Goal: Task Accomplishment & Management: Manage account settings

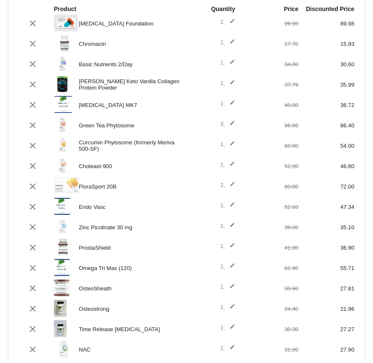
scroll to position [297, 0]
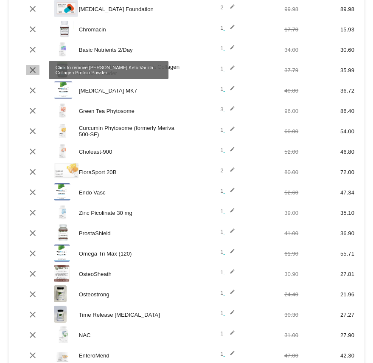
click at [32, 72] on mat-icon "clear" at bounding box center [33, 70] width 10 height 10
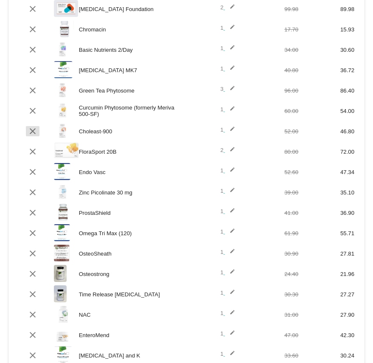
click at [31, 131] on mat-icon "clear" at bounding box center [33, 131] width 10 height 10
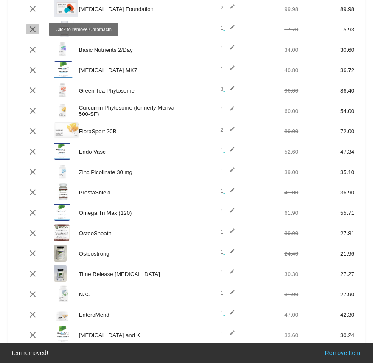
click at [32, 30] on mat-icon "clear" at bounding box center [33, 29] width 10 height 10
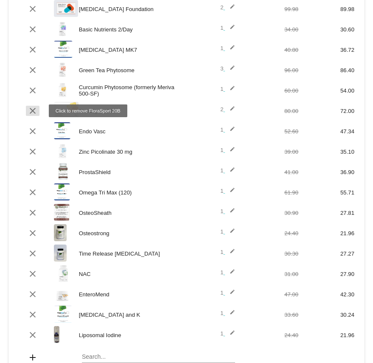
click at [34, 113] on mat-icon "clear" at bounding box center [33, 111] width 10 height 10
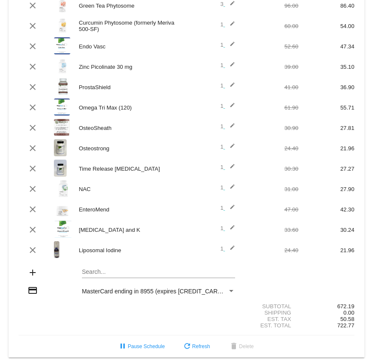
scroll to position [367, 0]
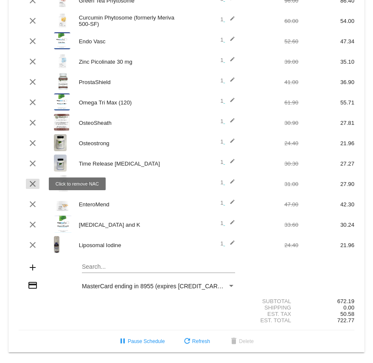
click at [32, 180] on mat-icon "clear" at bounding box center [33, 184] width 10 height 10
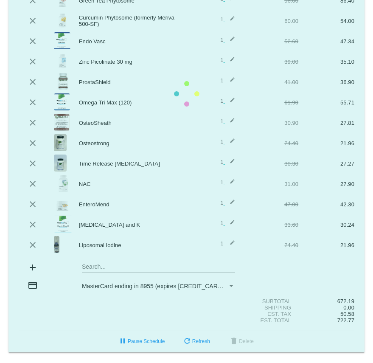
scroll to position [347, 0]
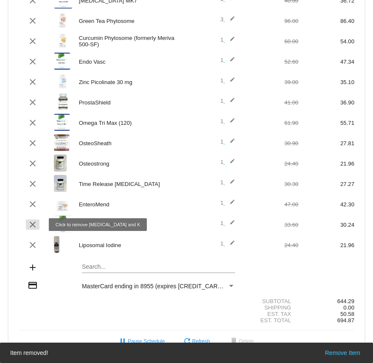
click at [32, 224] on mat-icon "clear" at bounding box center [33, 225] width 10 height 10
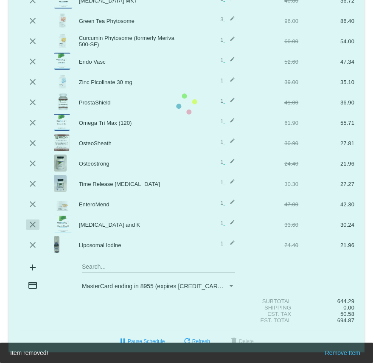
scroll to position [326, 0]
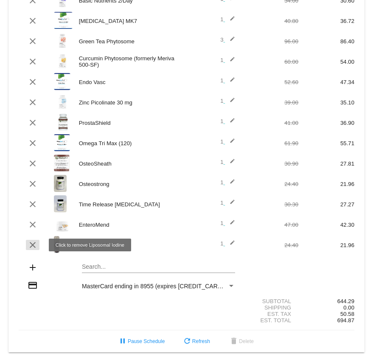
click at [28, 246] on mat-icon "clear" at bounding box center [33, 245] width 10 height 10
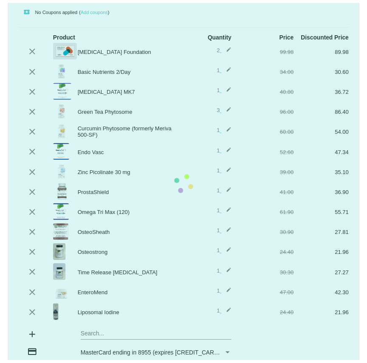
scroll to position [241, 0]
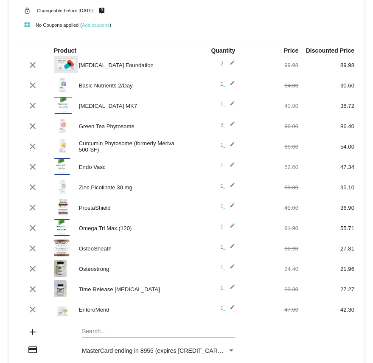
click at [62, 124] on img at bounding box center [62, 125] width 17 height 17
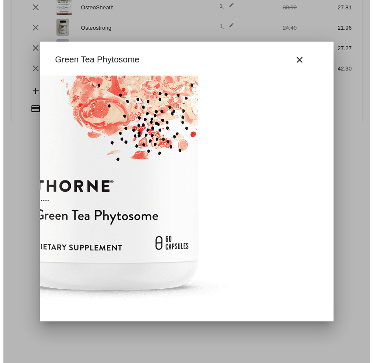
scroll to position [169, 152]
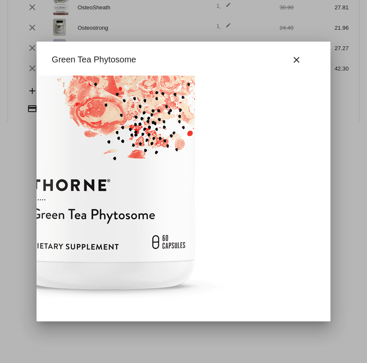
click at [26, 136] on div at bounding box center [183, 181] width 367 height 363
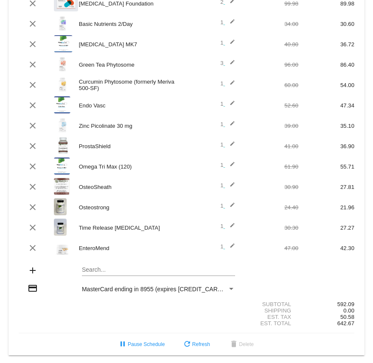
scroll to position [306, 0]
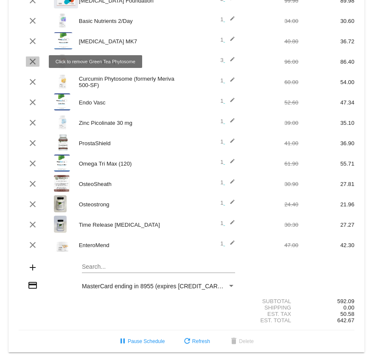
click at [30, 62] on mat-icon "clear" at bounding box center [33, 61] width 10 height 10
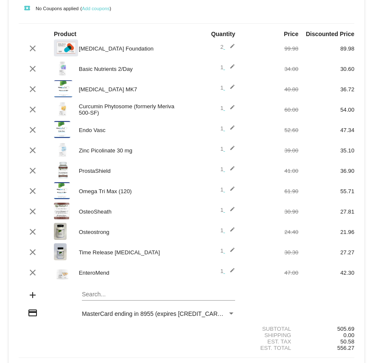
scroll to position [243, 0]
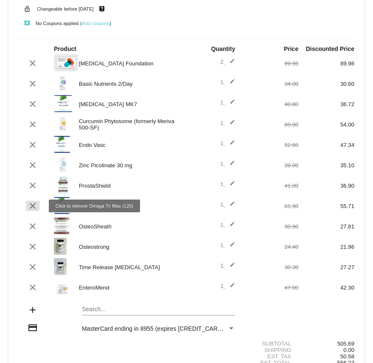
click at [31, 206] on mat-icon "clear" at bounding box center [33, 206] width 10 height 10
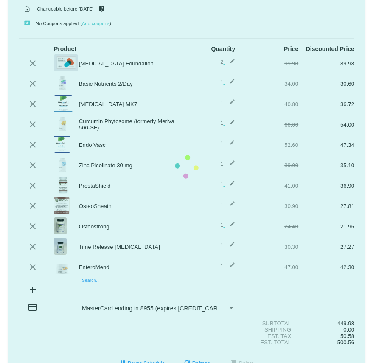
click at [128, 289] on mat-card "[DATE] [DATE] ( Change ) autorenew 12 items scheduled for Every 1 months ( Chan…" at bounding box center [186, 167] width 356 height 416
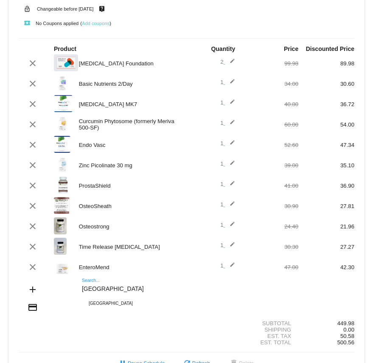
type input "[GEOGRAPHIC_DATA]"
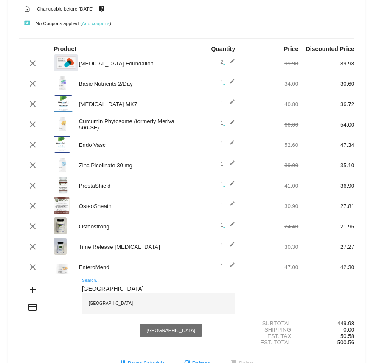
click at [134, 306] on div "[GEOGRAPHIC_DATA]" at bounding box center [158, 304] width 153 height 20
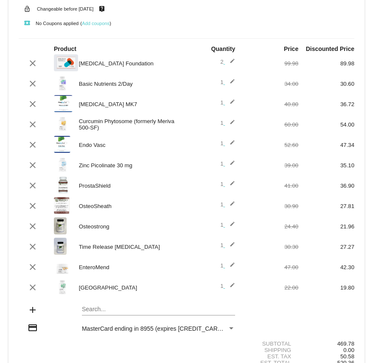
scroll to position [285, 0]
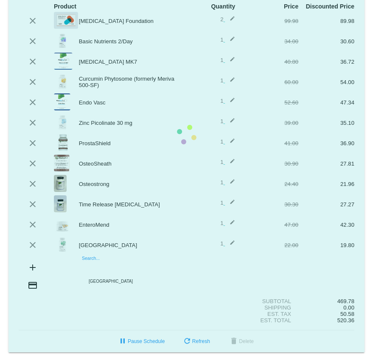
click at [122, 269] on mat-card "[DATE] [DATE] ( Change ) autorenew 13 items scheduled for Every 1 months ( Chan…" at bounding box center [186, 135] width 356 height 436
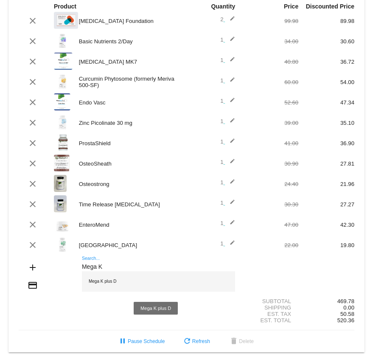
type input "Mega K"
click at [105, 284] on div "Mega K plus D" at bounding box center [158, 281] width 153 height 20
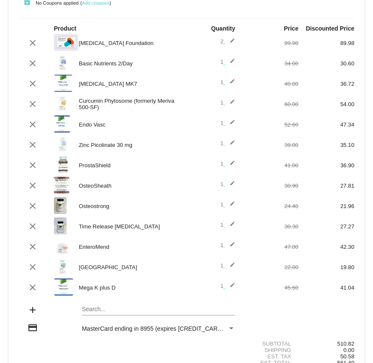
scroll to position [306, 0]
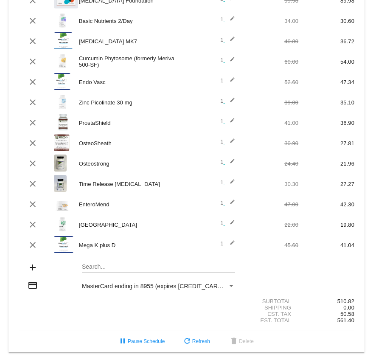
click at [117, 265] on mat-card "[DATE] [DATE] ( Change ) autorenew 14 items scheduled for Every 1 months ( Chan…" at bounding box center [186, 124] width 356 height 457
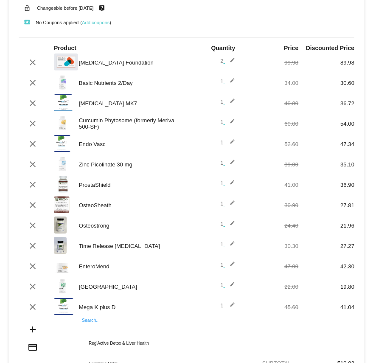
scroll to position [263, 0]
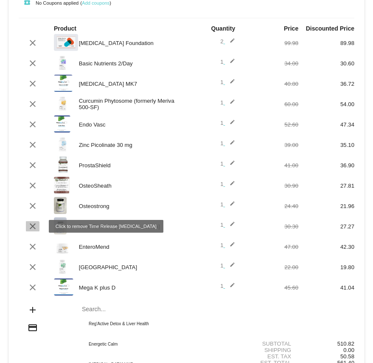
click at [30, 228] on mat-icon "clear" at bounding box center [33, 226] width 10 height 10
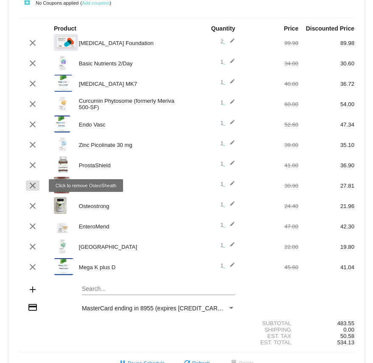
click at [31, 184] on mat-icon "clear" at bounding box center [33, 186] width 10 height 10
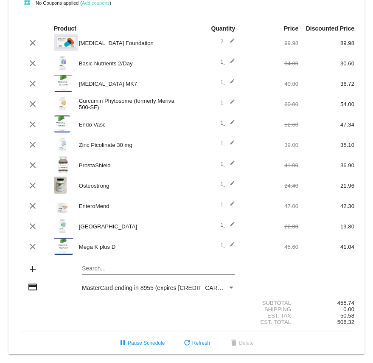
scroll to position [221, 0]
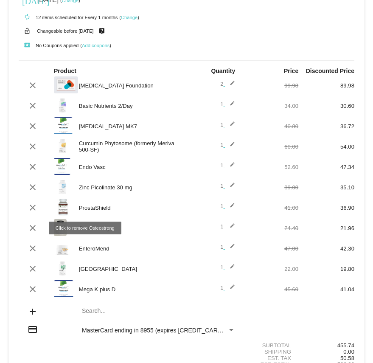
click at [28, 227] on mat-icon "clear" at bounding box center [33, 228] width 10 height 10
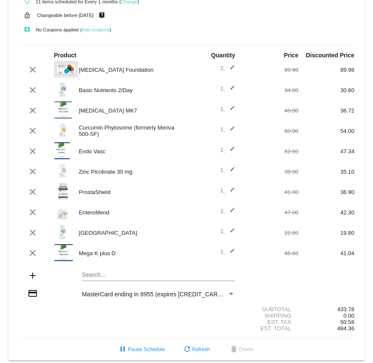
scroll to position [245, 0]
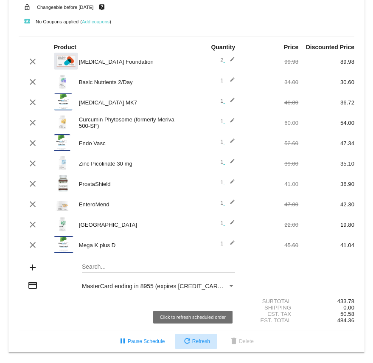
click at [190, 342] on span "refresh Refresh" at bounding box center [196, 342] width 28 height 6
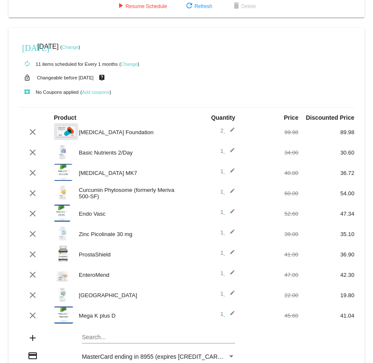
scroll to position [160, 0]
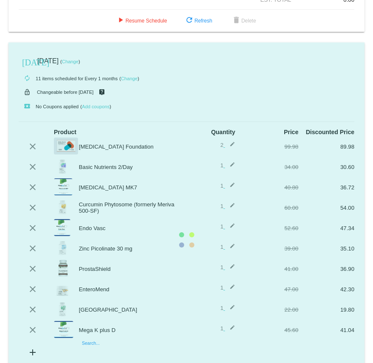
click at [115, 352] on mat-card "[DATE] [DATE] ( Change ) autorenew 11 items scheduled for Every 1 months ( Chan…" at bounding box center [186, 239] width 356 height 395
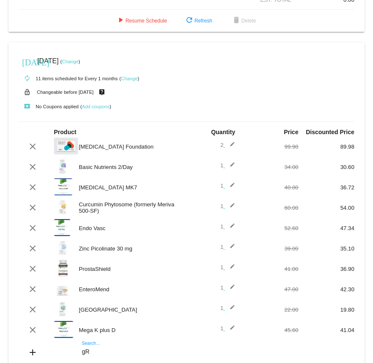
type input "g"
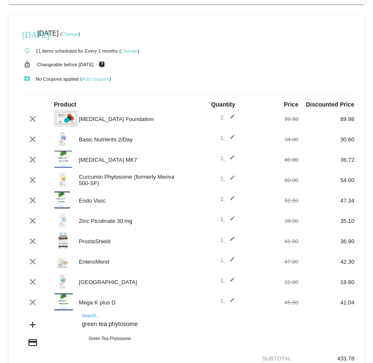
scroll to position [202, 0]
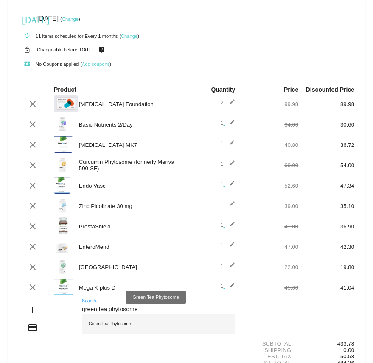
type input "green tea phytosome"
click at [114, 327] on div "Green Tea Phytosome" at bounding box center [158, 324] width 153 height 20
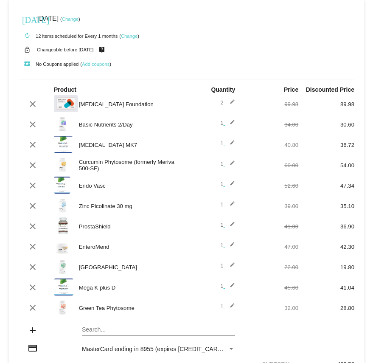
click at [309, 347] on div "credit_card MasterCard ending in 8955 (expires [CREDIT_CARD_DATA])" at bounding box center [187, 348] width 336 height 11
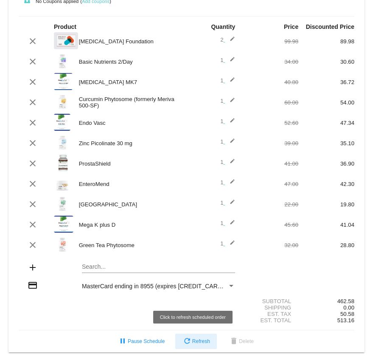
click at [186, 341] on mat-icon "refresh" at bounding box center [187, 342] width 10 height 10
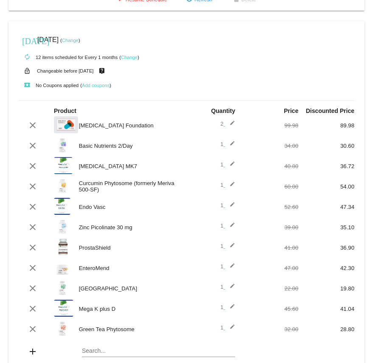
scroll to position [10, 0]
